Goal: Task Accomplishment & Management: Manage account settings

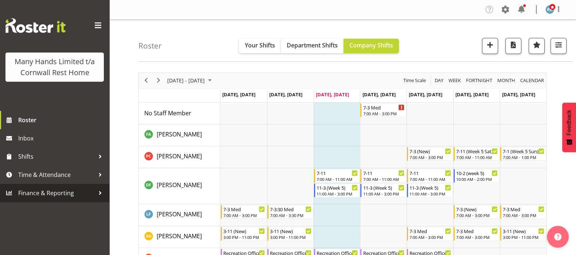
click at [58, 193] on span "Finance & Reporting" at bounding box center [56, 192] width 77 height 11
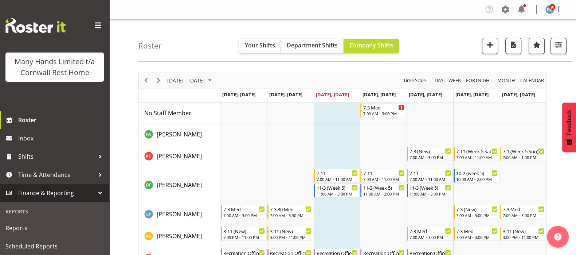
scroll to position [46, 0]
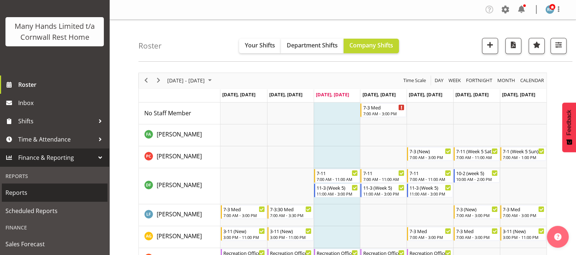
click at [9, 192] on span "Reports" at bounding box center [54, 192] width 98 height 11
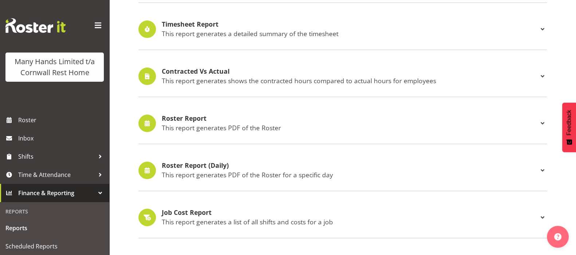
scroll to position [228, 0]
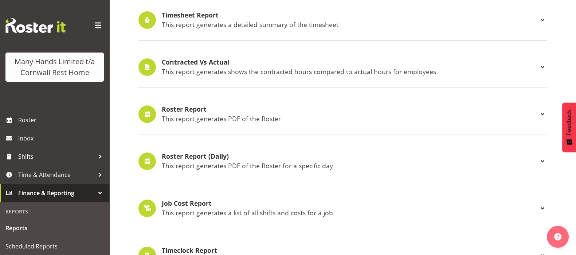
click at [179, 107] on h4 "Roster Report" at bounding box center [350, 109] width 376 height 7
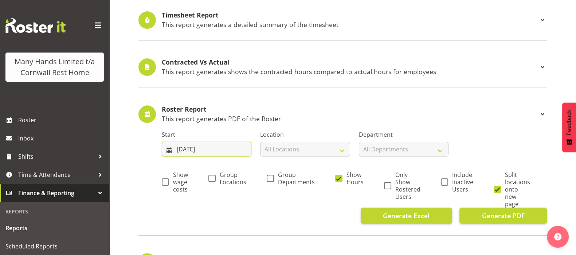
click at [189, 150] on input "10/09/2025" at bounding box center [207, 149] width 90 height 15
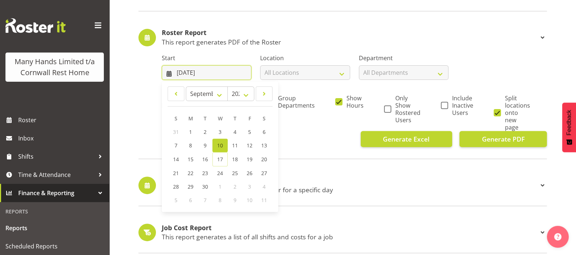
scroll to position [318, 0]
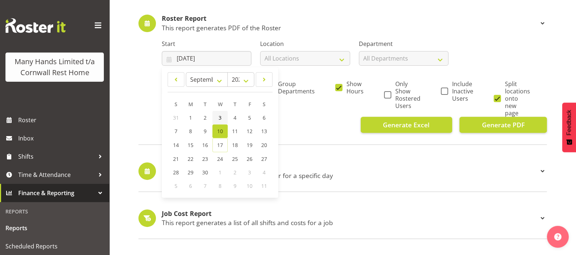
click at [219, 115] on span "3" at bounding box center [220, 117] width 3 height 7
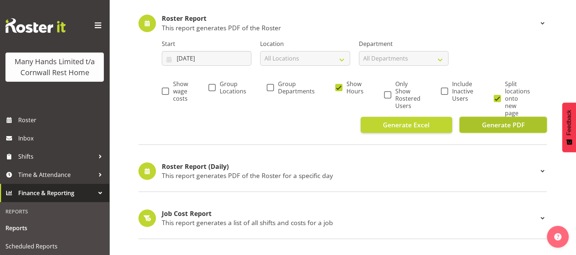
click at [499, 120] on span "Generate PDF" at bounding box center [503, 124] width 43 height 9
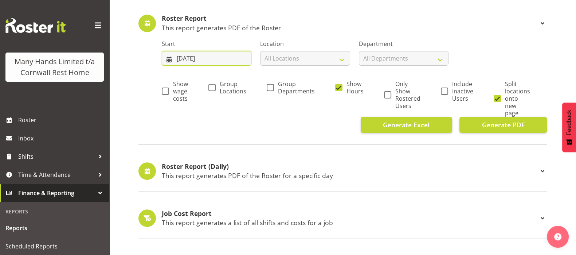
click at [184, 55] on input "03/09/2025" at bounding box center [207, 58] width 90 height 15
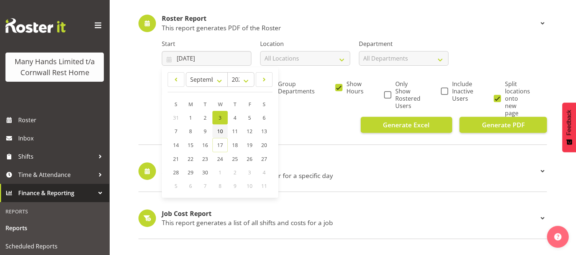
click at [220, 129] on span "10" at bounding box center [220, 131] width 6 height 7
type input "10/09/2025"
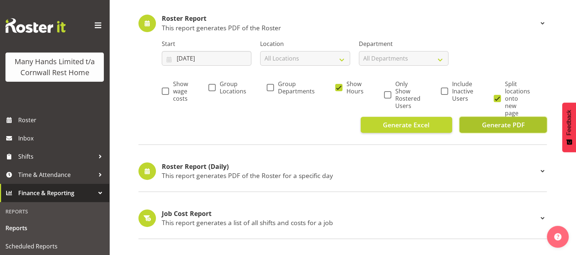
click at [497, 123] on span "Generate PDF" at bounding box center [503, 124] width 43 height 9
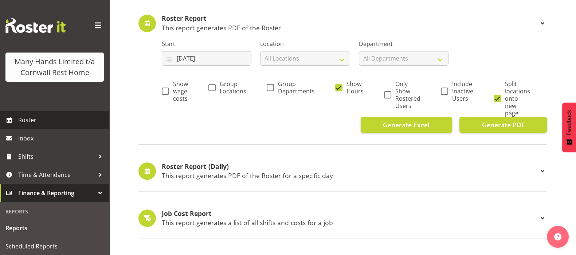
click at [19, 125] on span "Roster" at bounding box center [61, 119] width 87 height 11
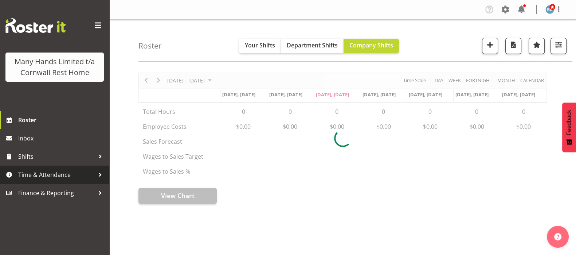
click at [49, 170] on span "Time & Attendance" at bounding box center [56, 174] width 77 height 11
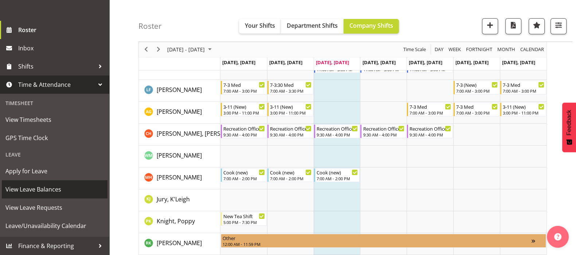
scroll to position [137, 0]
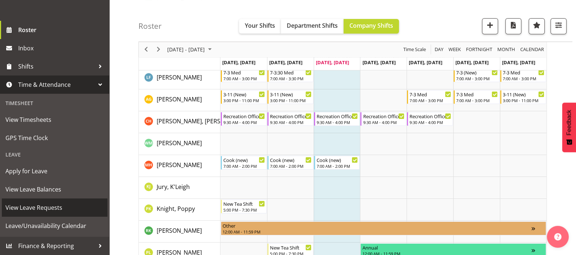
click at [19, 207] on span "View Leave Requests" at bounding box center [54, 207] width 98 height 11
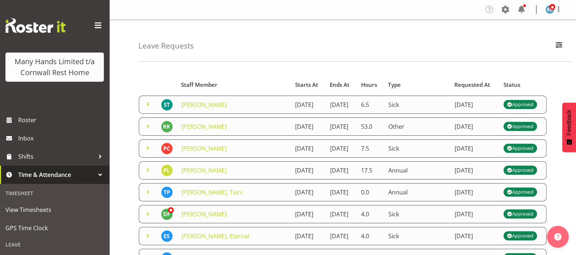
click at [201, 111] on td "[PERSON_NAME]" at bounding box center [234, 104] width 114 height 18
click at [197, 107] on link "[PERSON_NAME]" at bounding box center [203, 105] width 45 height 8
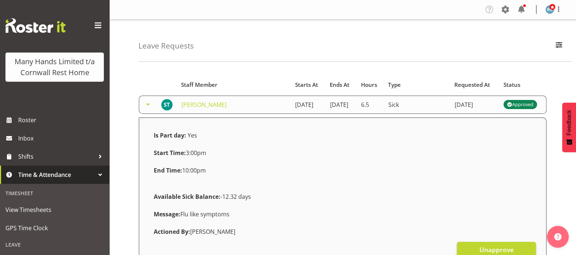
click at [147, 107] on span at bounding box center [148, 104] width 9 height 9
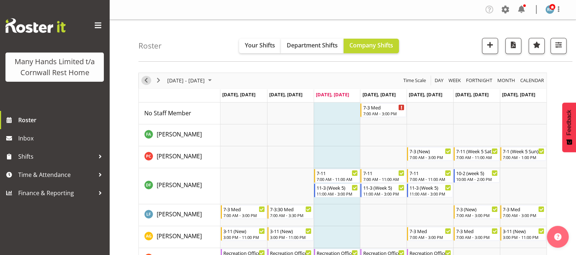
click at [144, 80] on span "Previous" at bounding box center [146, 80] width 9 height 9
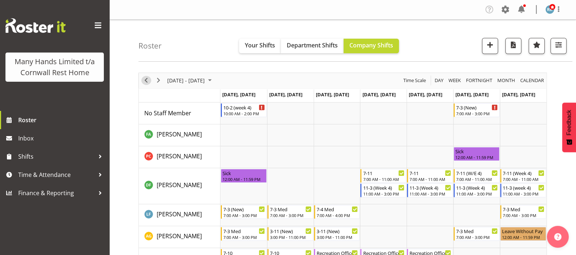
click at [146, 82] on span "Previous" at bounding box center [146, 80] width 9 height 9
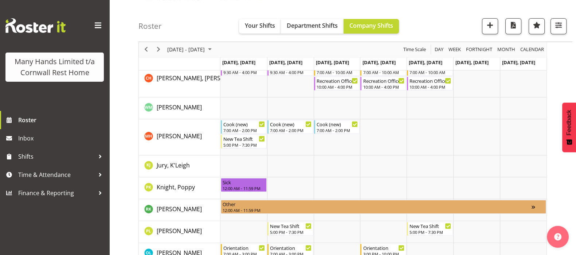
scroll to position [228, 0]
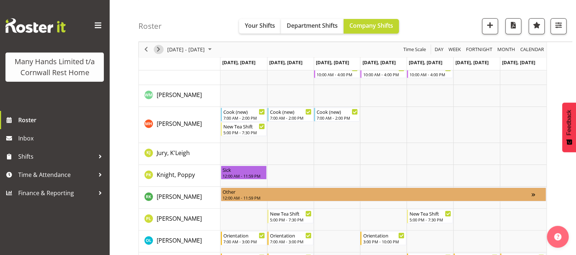
click at [158, 50] on span "Next" at bounding box center [158, 49] width 9 height 9
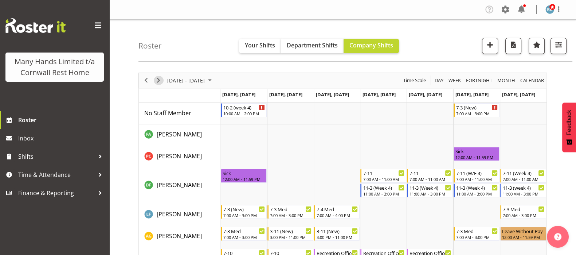
click at [160, 79] on span "Next" at bounding box center [158, 80] width 9 height 9
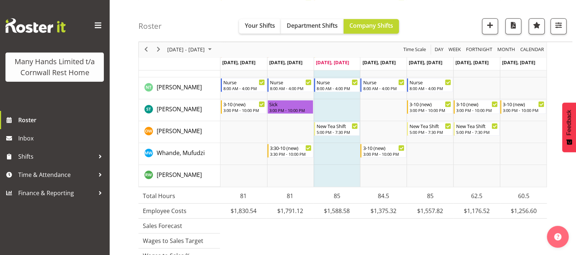
scroll to position [637, 0]
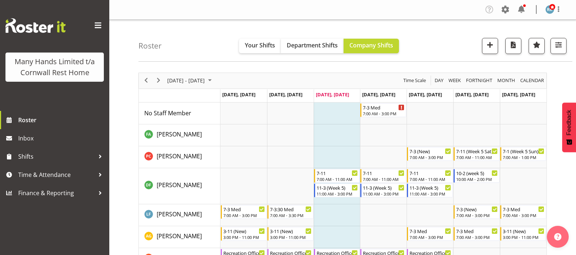
scroll to position [637, 0]
